Goal: Task Accomplishment & Management: Use online tool/utility

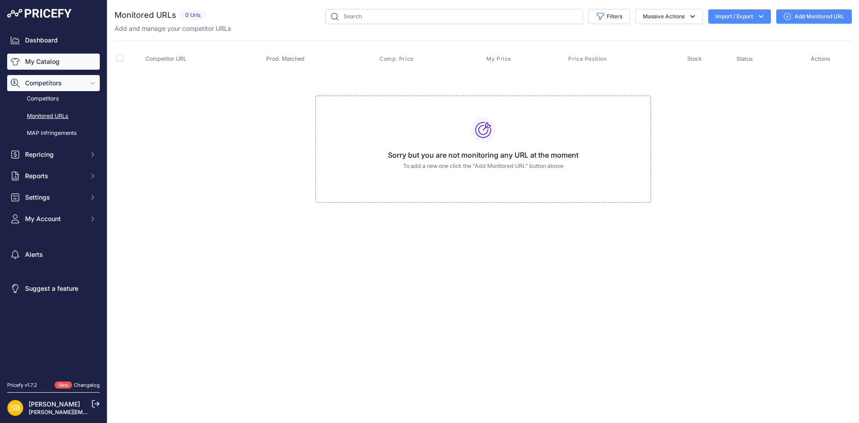
click at [56, 65] on link "My Catalog" at bounding box center [53, 62] width 93 height 16
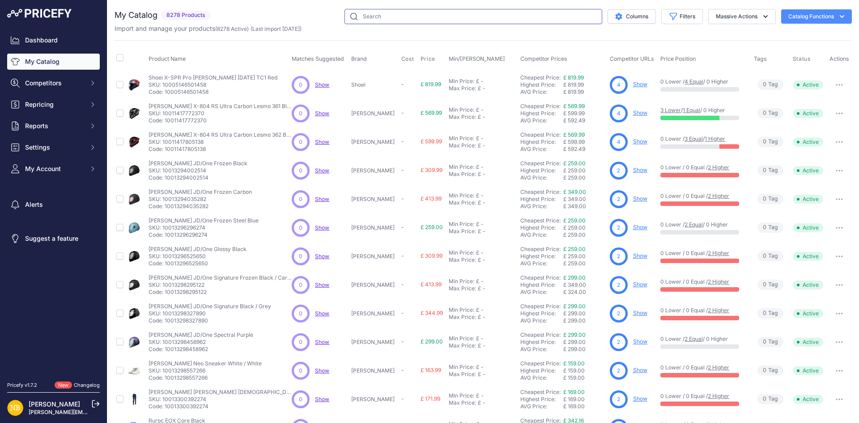
click at [454, 19] on input "text" at bounding box center [473, 16] width 258 height 15
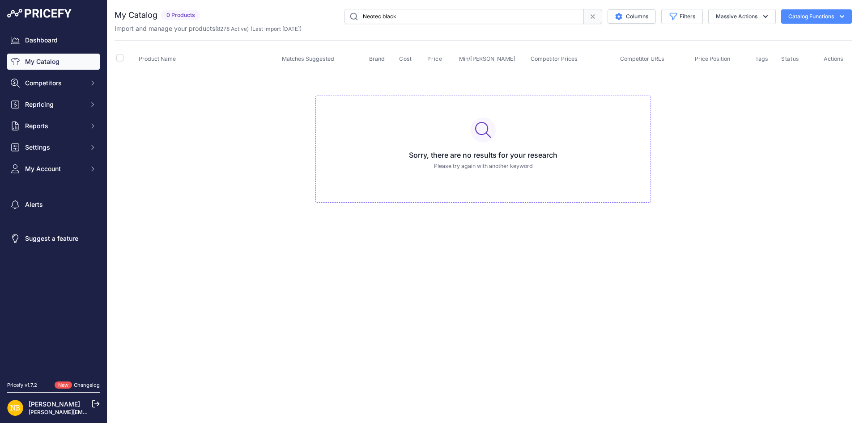
click at [390, 13] on input "Neotec black" at bounding box center [463, 16] width 239 height 15
paste input "Shoei Neotec 3 Plain B"
type input "Shoei Neotec 3 Plain Black"
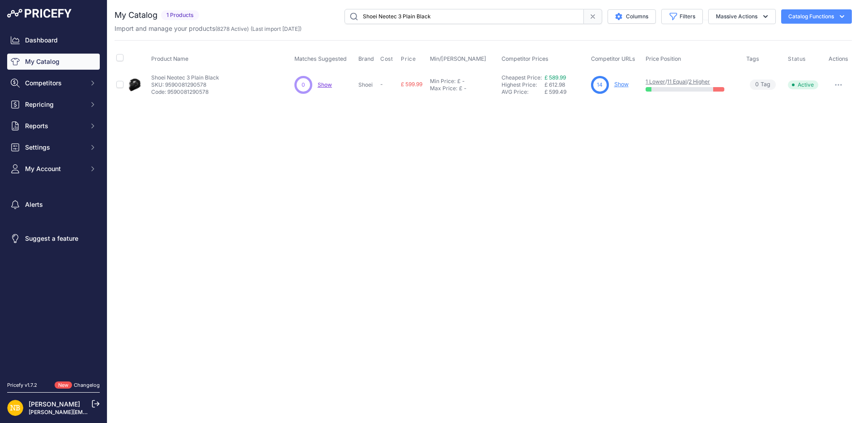
click at [616, 85] on link "Show" at bounding box center [621, 84] width 14 height 7
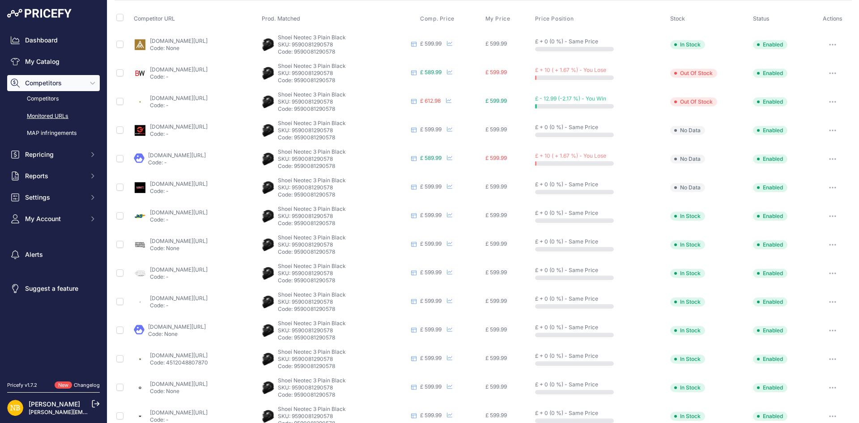
scroll to position [56, 0]
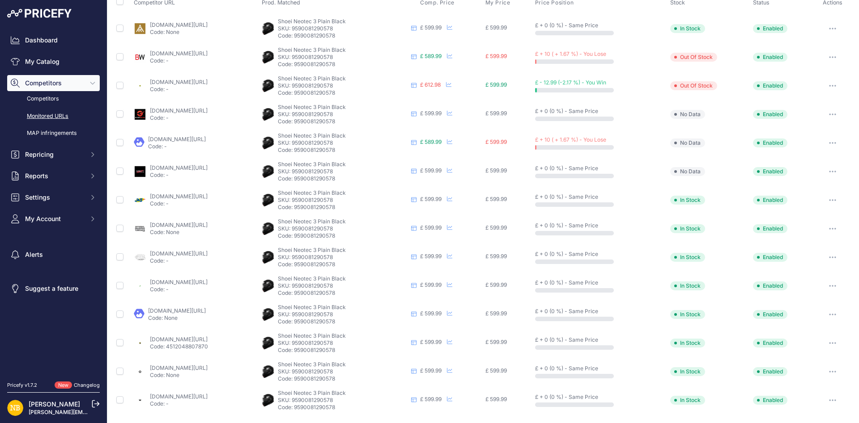
click at [196, 52] on link "bikersworldstore.co.uk/shoei-2024-helmet-neotec-3-2206-plain-black-p27190?priru…" at bounding box center [179, 53] width 58 height 7
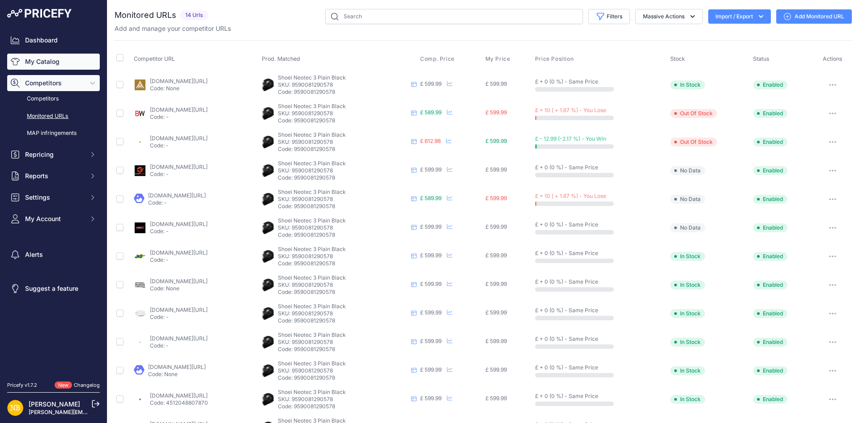
click at [67, 63] on link "My Catalog" at bounding box center [53, 62] width 93 height 16
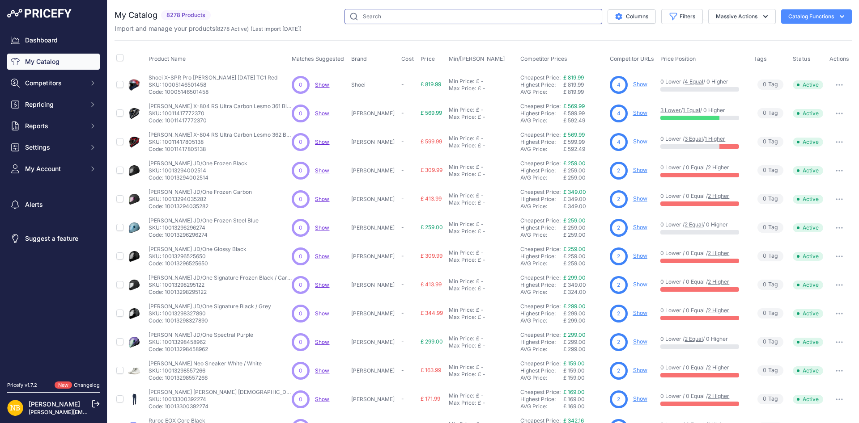
click at [398, 13] on input "text" at bounding box center [473, 16] width 258 height 15
paste input "Shoei Neotec 3 Plain White"
type input "Shoei Neotec 3 Plain White"
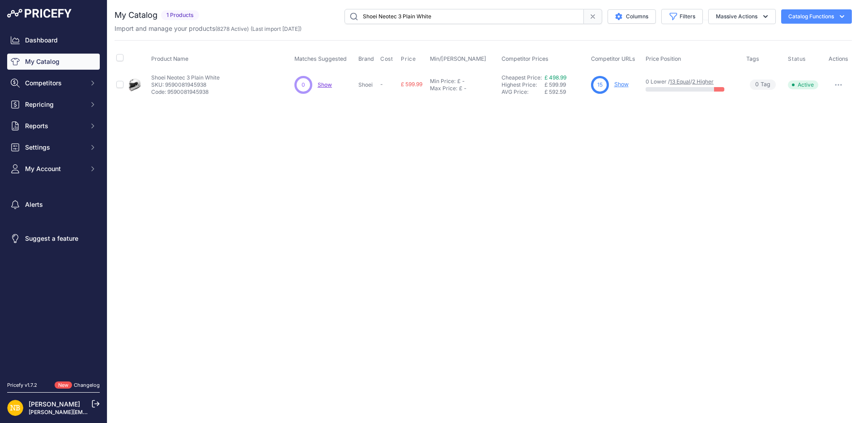
click at [628, 85] on link "Show" at bounding box center [621, 84] width 14 height 7
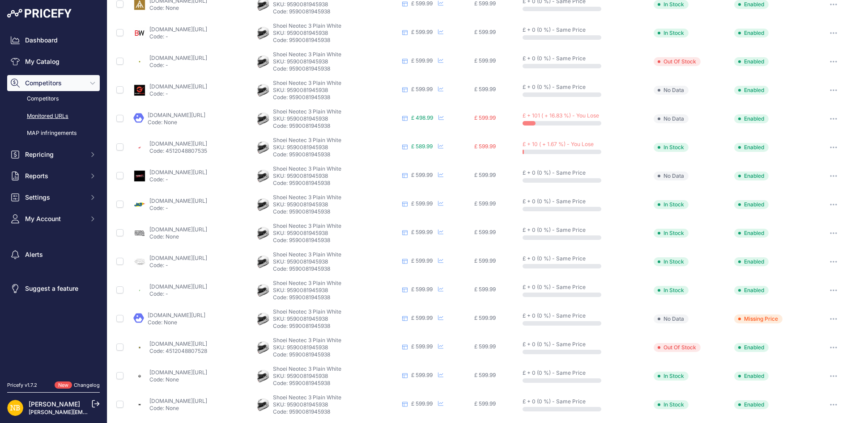
scroll to position [85, 0]
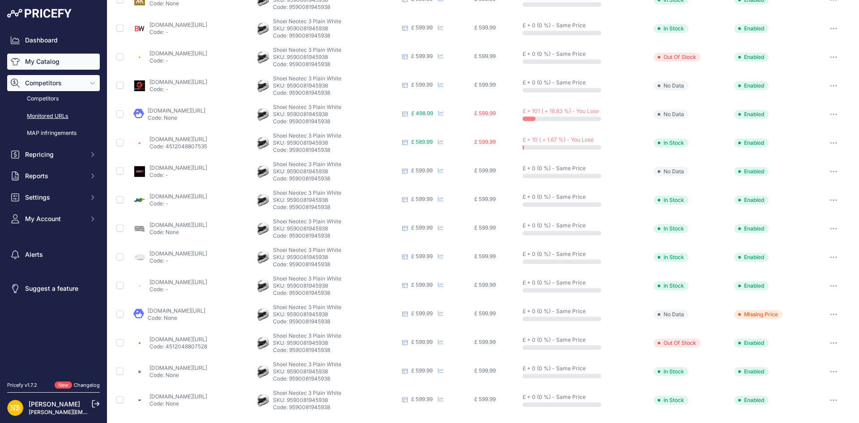
click at [62, 64] on link "My Catalog" at bounding box center [53, 62] width 93 height 16
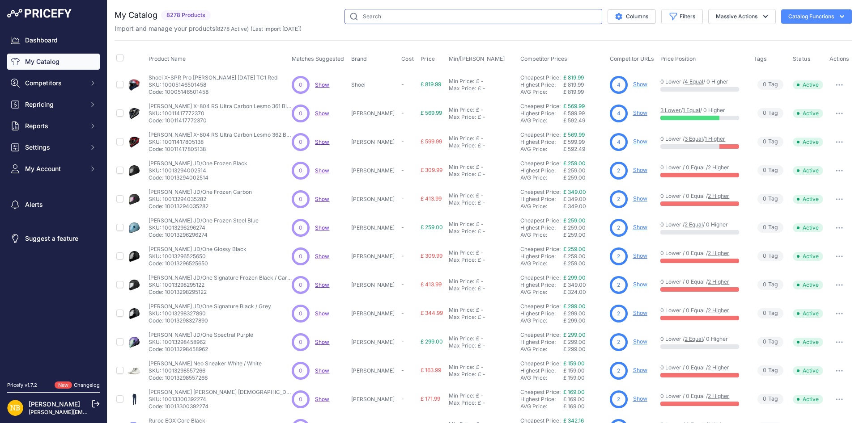
click at [435, 13] on input "text" at bounding box center [473, 16] width 258 height 15
paste input "Shoei Neotec 3 Satori TC6 White"
type input "Shoei Neotec 3 Satori TC6 White"
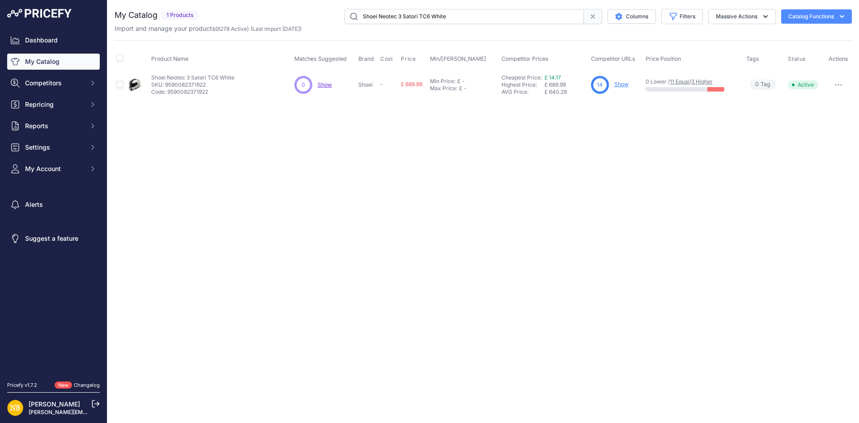
click at [620, 80] on p "Show" at bounding box center [621, 84] width 14 height 8
click at [621, 83] on link "Show" at bounding box center [621, 84] width 14 height 7
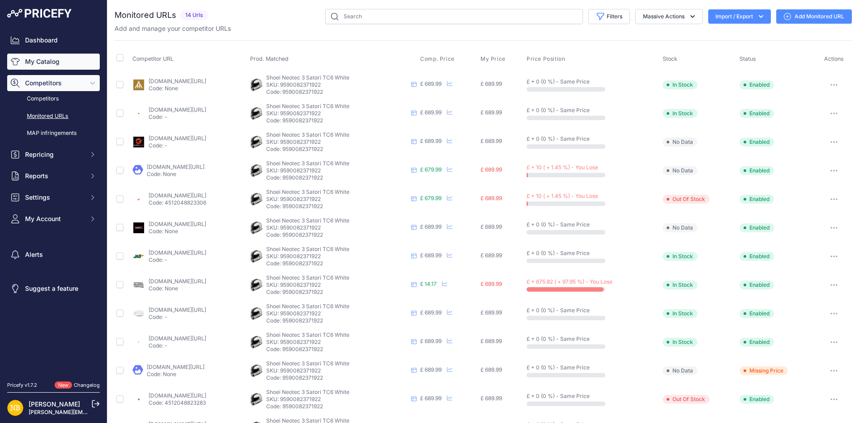
click at [40, 67] on link "My Catalog" at bounding box center [53, 62] width 93 height 16
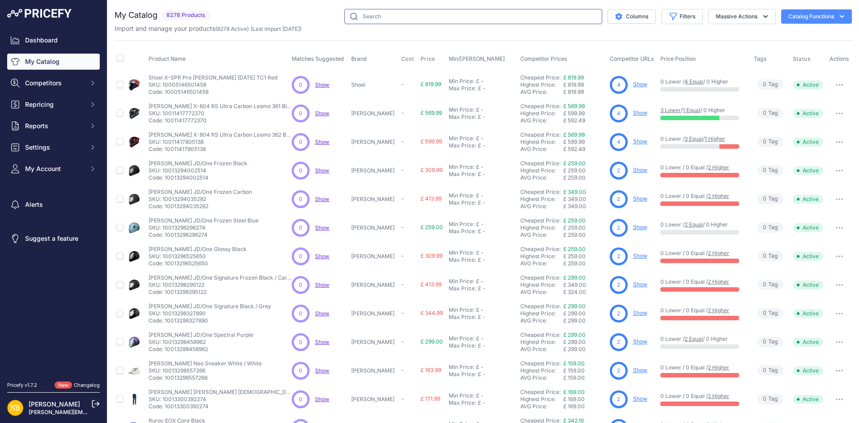
click at [384, 21] on input "text" at bounding box center [473, 16] width 258 height 15
paste input "Shoei NXR2 Capriccio TC10 White"
type input "Shoei NXR2 Capriccio TC10 White"
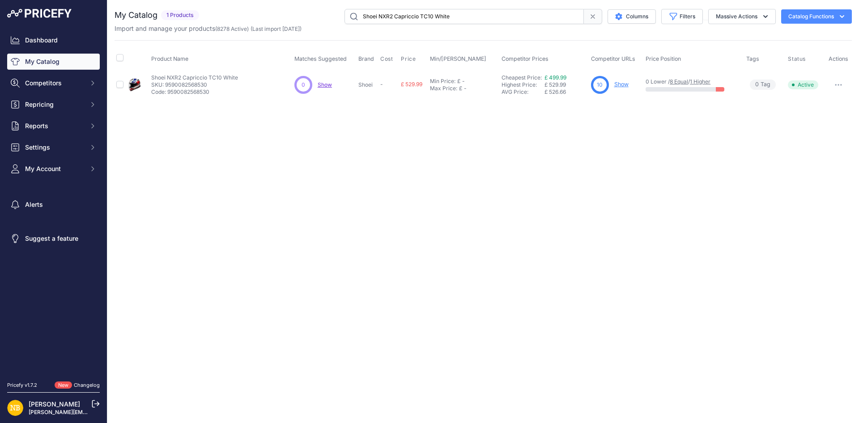
click at [624, 84] on link "Show" at bounding box center [621, 84] width 14 height 7
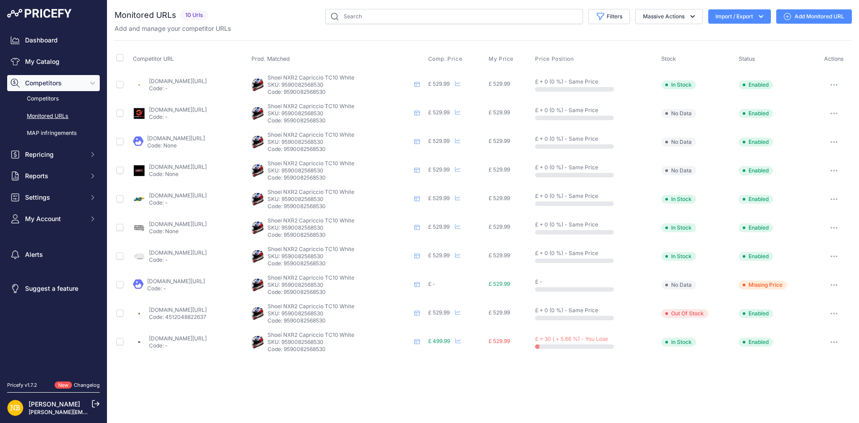
click at [201, 340] on link "webbsmotorcycles.co.uk/shoei-nxr2-capricco-full-face-helmet-tc10/?prirule_jdsni…" at bounding box center [178, 338] width 58 height 7
click at [82, 67] on link "My Catalog" at bounding box center [53, 62] width 93 height 16
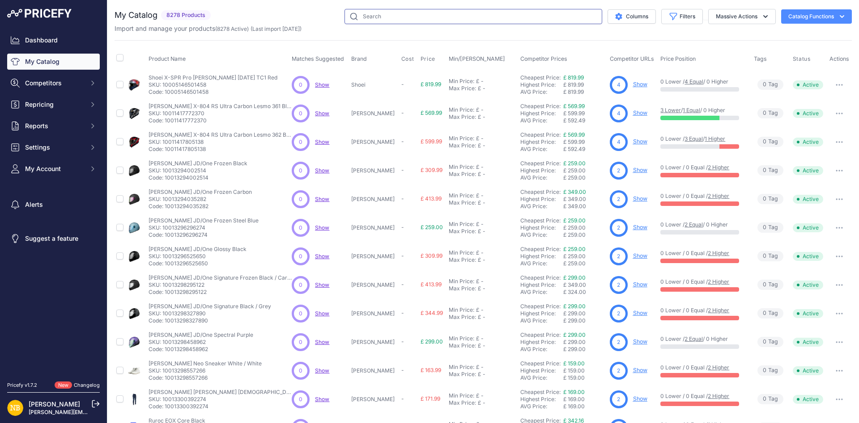
click at [498, 18] on input "text" at bounding box center [473, 16] width 258 height 15
paste input "Shoei NXR2 Capriccio TC5 Black"
type input "Shoei NXR2 Capriccio TC5 Black"
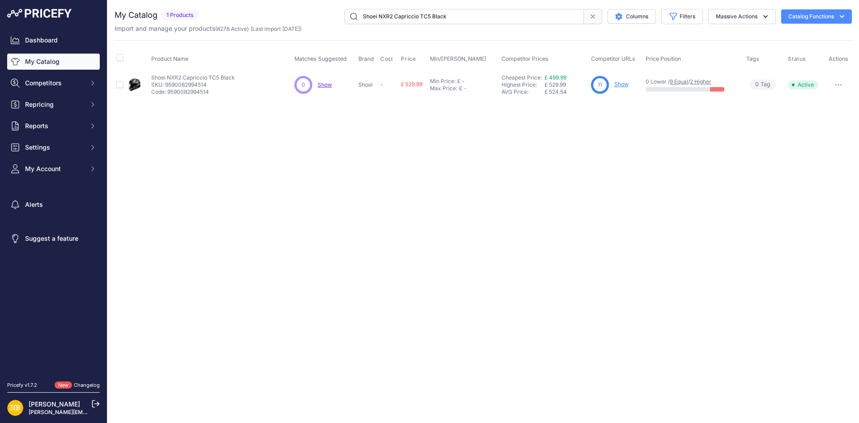
click at [621, 87] on link "Show" at bounding box center [621, 84] width 14 height 7
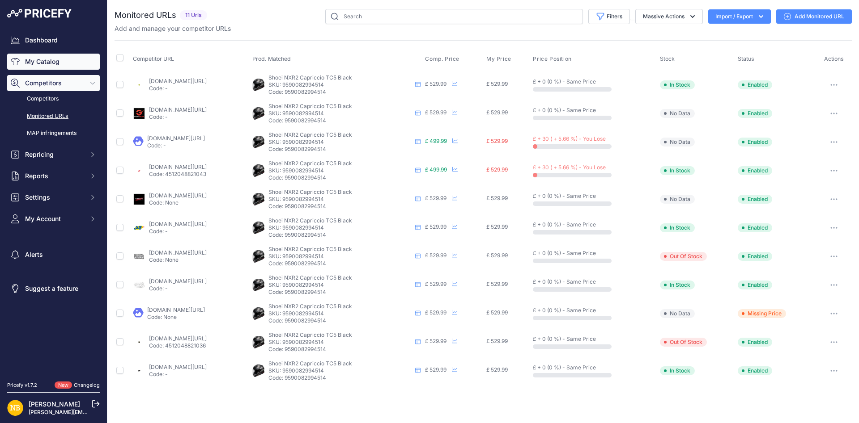
click at [82, 65] on link "My Catalog" at bounding box center [53, 62] width 93 height 16
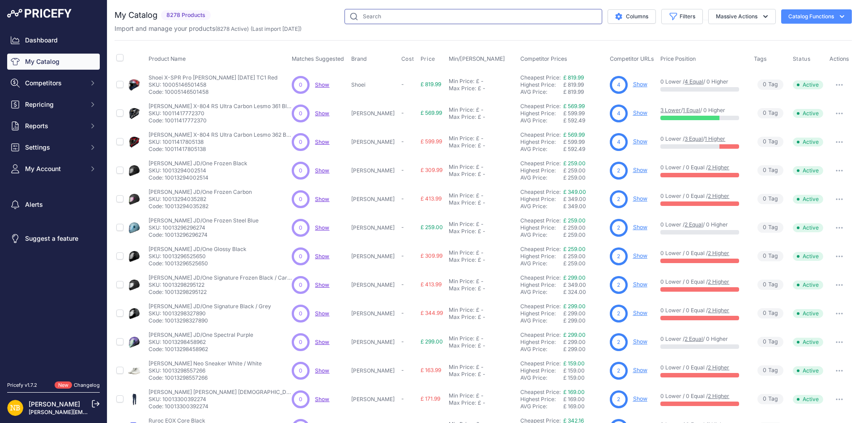
click at [422, 20] on input "text" at bounding box center [473, 16] width 258 height 15
paste input "Shoei NXR2 Plain [PERSON_NAME]"
type input "Shoei NXR2 Plain [PERSON_NAME]"
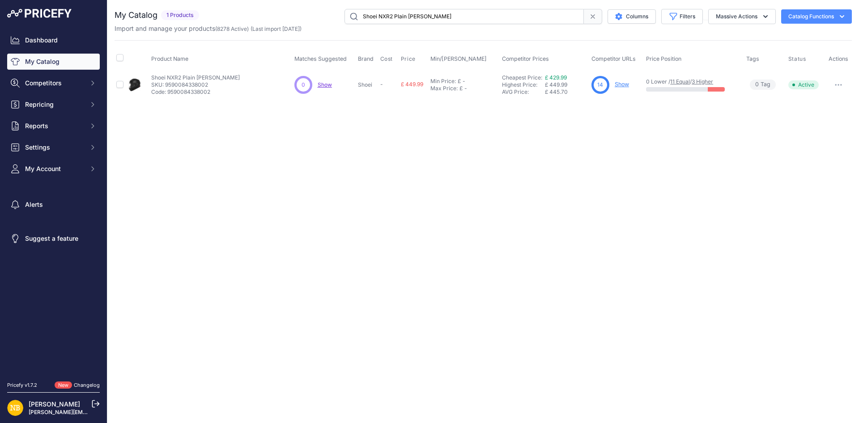
click at [622, 87] on link "Show" at bounding box center [621, 84] width 14 height 7
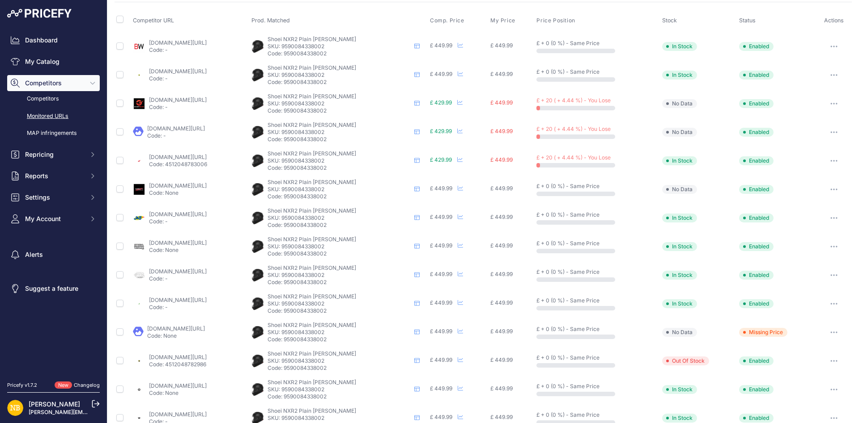
scroll to position [40, 0]
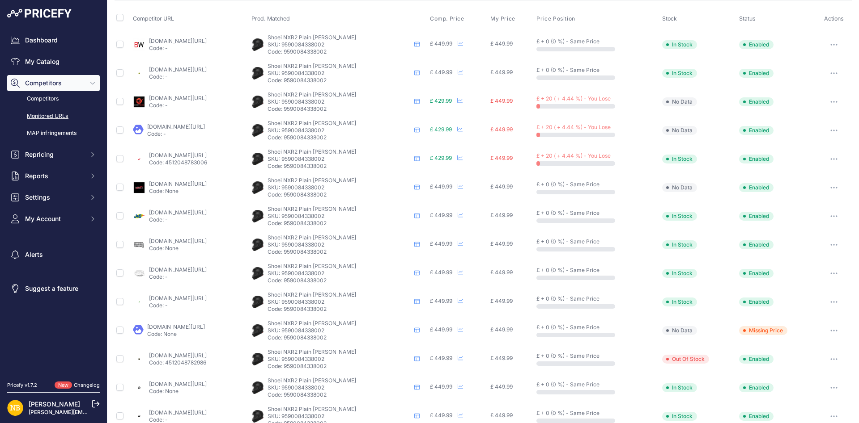
click at [205, 132] on p "Code: -" at bounding box center [176, 134] width 58 height 7
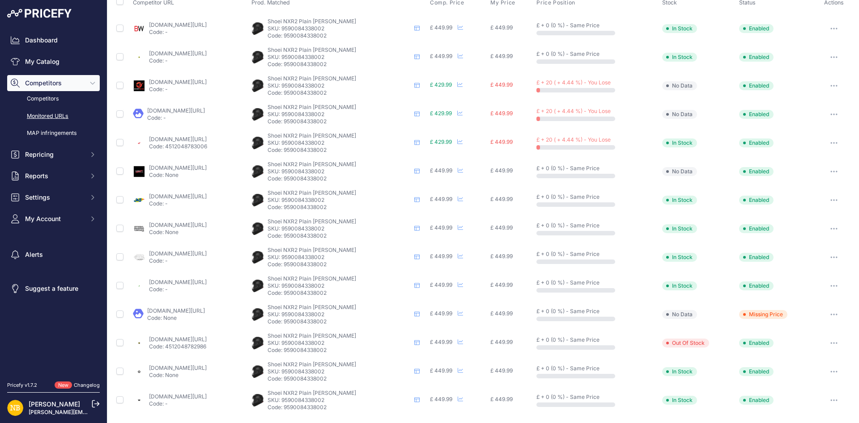
scroll to position [0, 0]
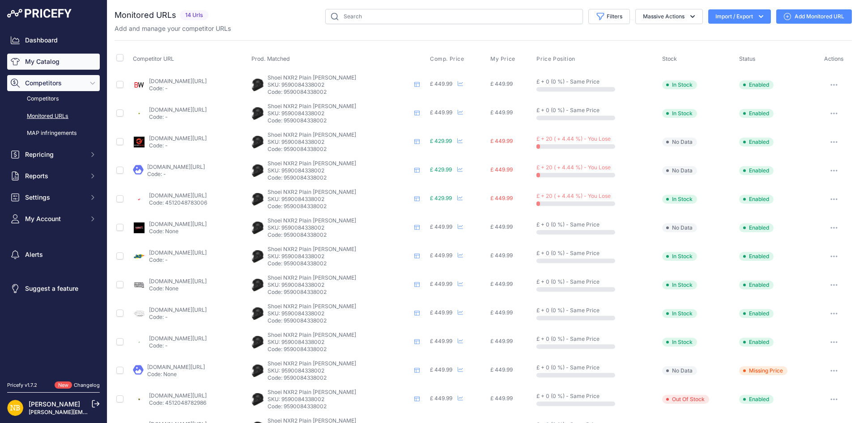
click at [72, 69] on link "My Catalog" at bounding box center [53, 62] width 93 height 16
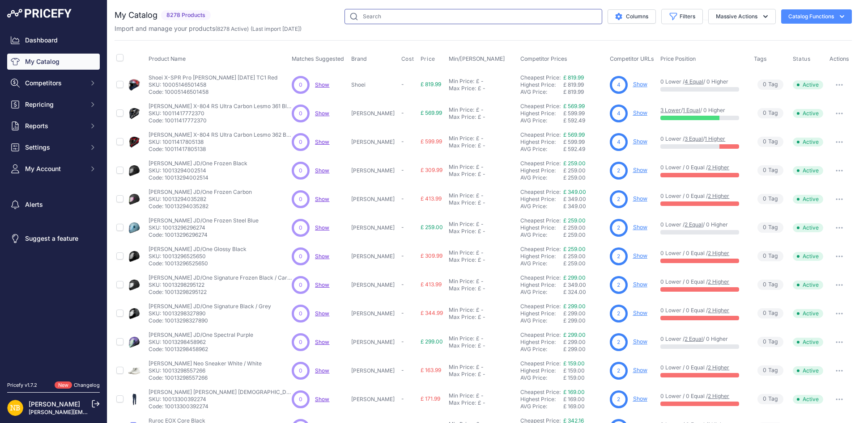
click at [418, 16] on input "text" at bounding box center [473, 16] width 258 height 15
paste input "Sidi Nucleus Suede Waterproof CE Short Boots Black / White"
type input "Sidi Nucleus Suede Waterproof CE Short Boots Black / White"
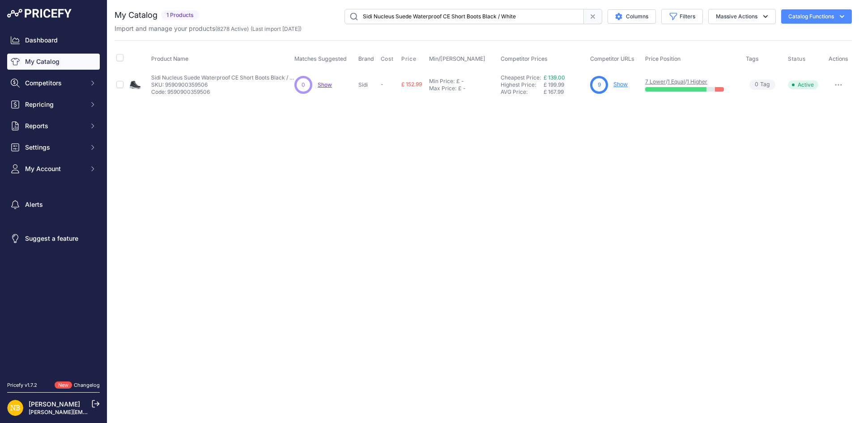
click at [620, 87] on link "Show" at bounding box center [620, 84] width 14 height 7
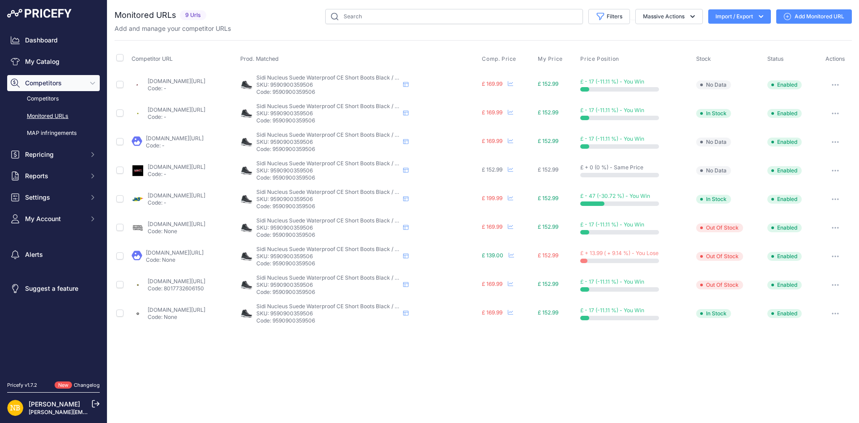
click at [62, 53] on div "Dashboard My Catalog Competitors Competitors Monitored URLs MAP infringements R…" at bounding box center [53, 129] width 93 height 195
click at [57, 63] on link "My Catalog" at bounding box center [53, 62] width 93 height 16
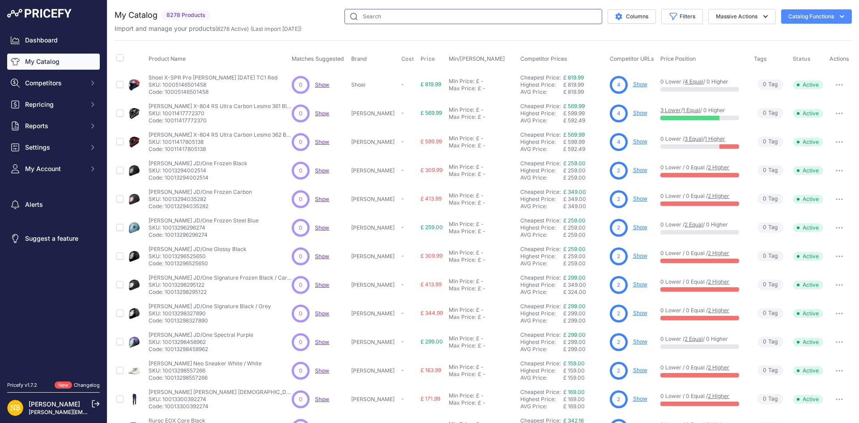
click at [426, 17] on input "text" at bounding box center [473, 16] width 258 height 15
paste input "Sidi X-Power Enduro CE Waterproof Boots Black / Black"
type input "Sidi X-Power Enduro CE Waterproof Boots Black / Black"
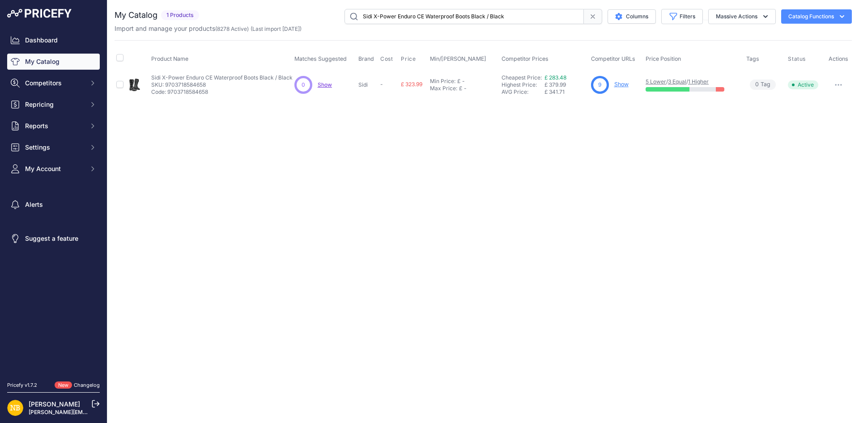
click at [619, 82] on link "Show" at bounding box center [621, 84] width 14 height 7
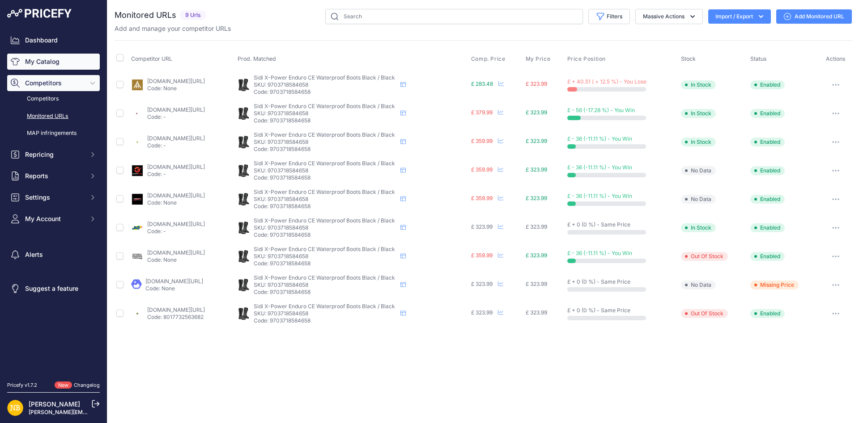
click at [92, 56] on link "My Catalog" at bounding box center [53, 62] width 93 height 16
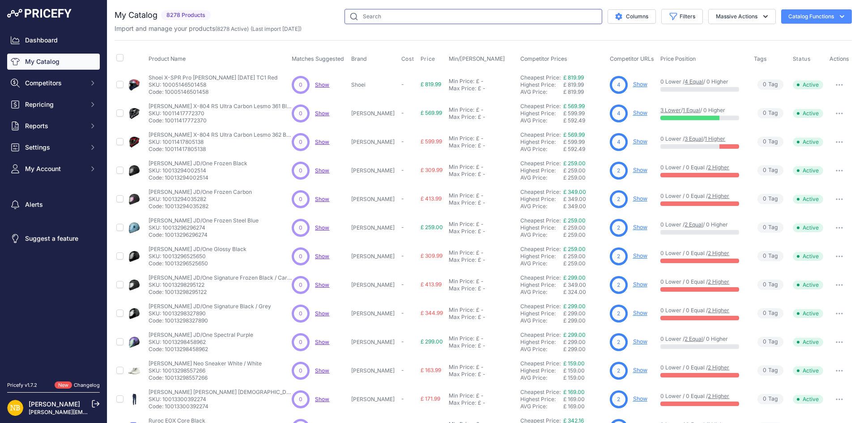
click at [412, 17] on input "text" at bounding box center [473, 16] width 258 height 15
paste input "Sidi Vertigo [DATE] Boots Black / Black"
type input "Sidi Vertigo [DATE] Boots Black / Black"
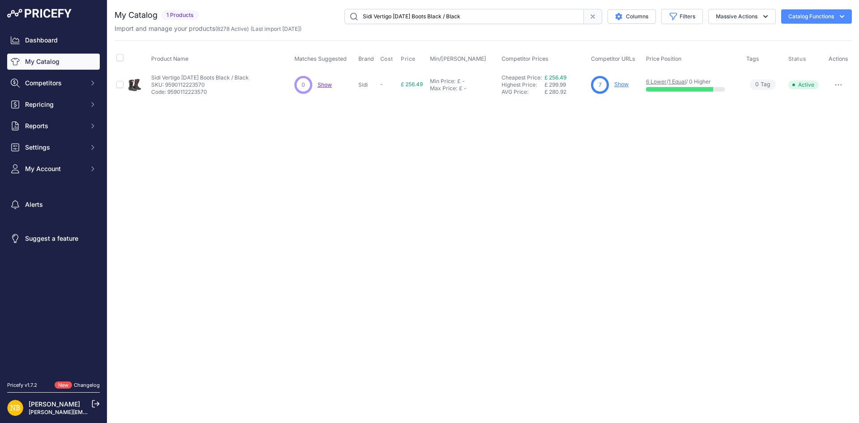
click at [621, 87] on link "Show" at bounding box center [621, 84] width 14 height 7
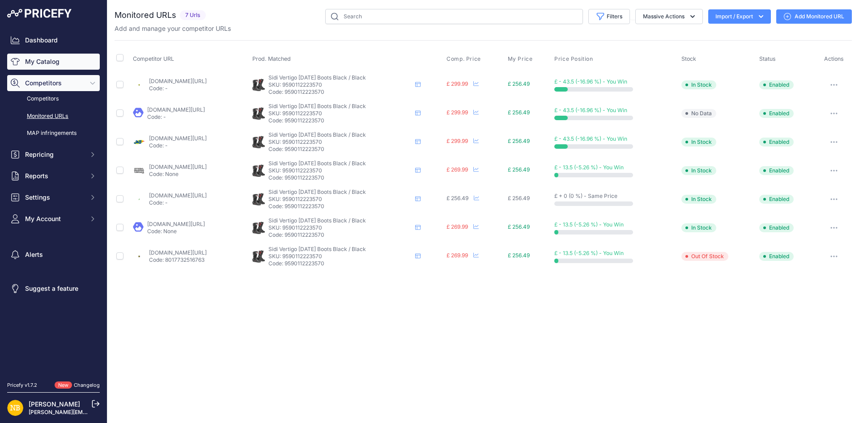
click at [60, 56] on link "My Catalog" at bounding box center [53, 62] width 93 height 16
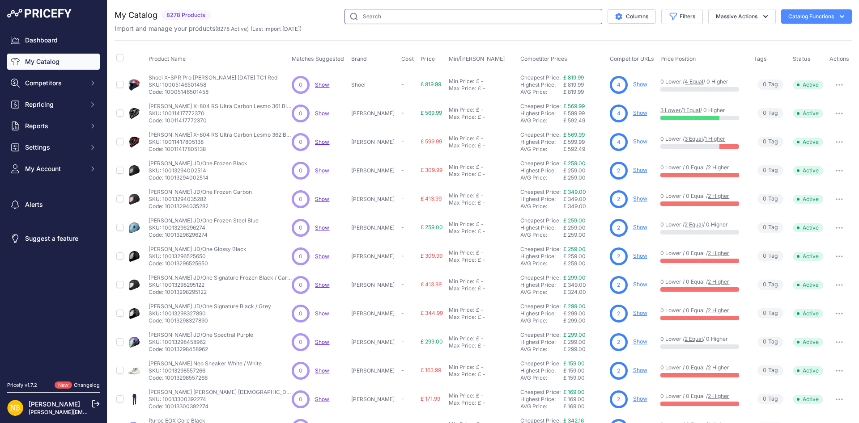
click at [381, 21] on input "text" at bounding box center [473, 16] width 258 height 15
paste input "Caberg Drift Evo 2 [PERSON_NAME] / Grey / Fluo Yellow"
type input "Caberg Drift Evo 2 [PERSON_NAME] / Grey / Fluo Yellow"
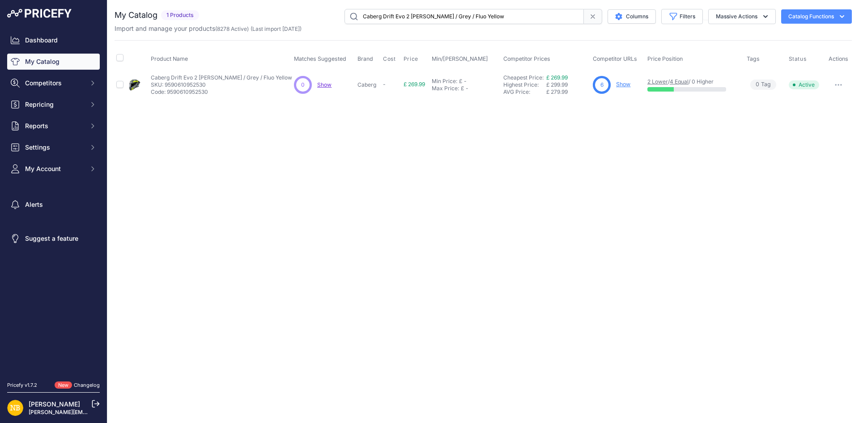
click at [623, 87] on link "Show" at bounding box center [623, 84] width 14 height 7
